Goal: Information Seeking & Learning: Check status

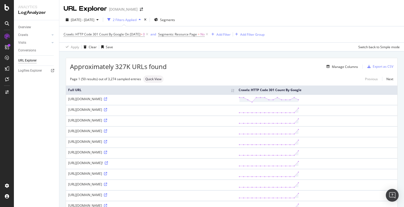
scroll to position [240, 0]
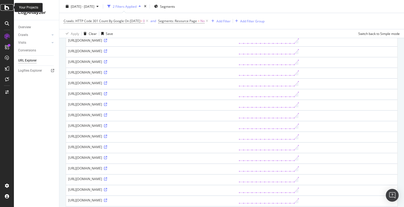
click at [6, 8] on icon at bounding box center [7, 7] width 5 height 6
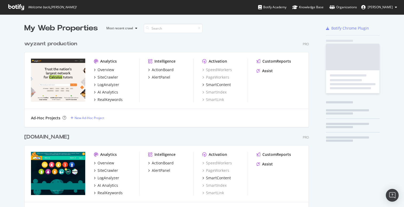
scroll to position [207, 404]
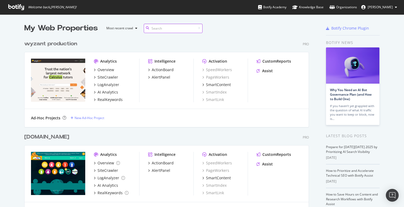
scroll to position [1239, 289]
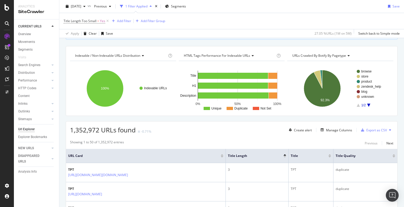
scroll to position [78, 0]
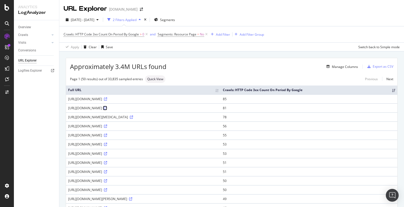
click at [107, 108] on icon at bounding box center [105, 108] width 3 height 3
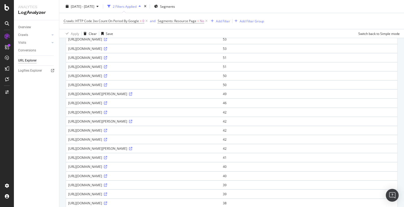
scroll to position [105, 0]
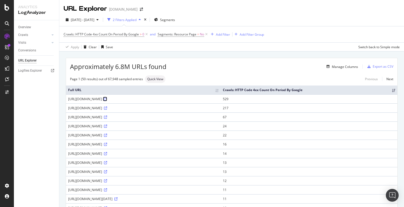
click at [107, 98] on icon at bounding box center [105, 99] width 3 height 3
